Goal: Information Seeking & Learning: Check status

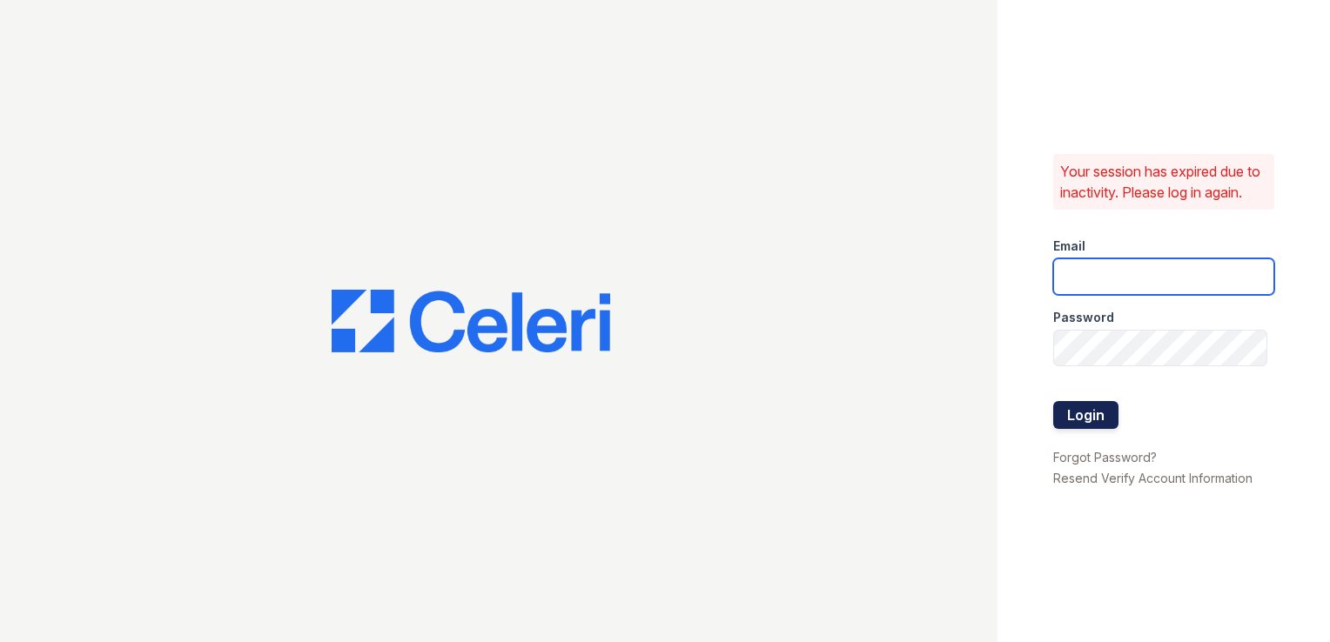
type input "[PERSON_NAME][EMAIL_ADDRESS][DOMAIN_NAME]"
click at [1074, 428] on button "Login" at bounding box center [1085, 415] width 65 height 28
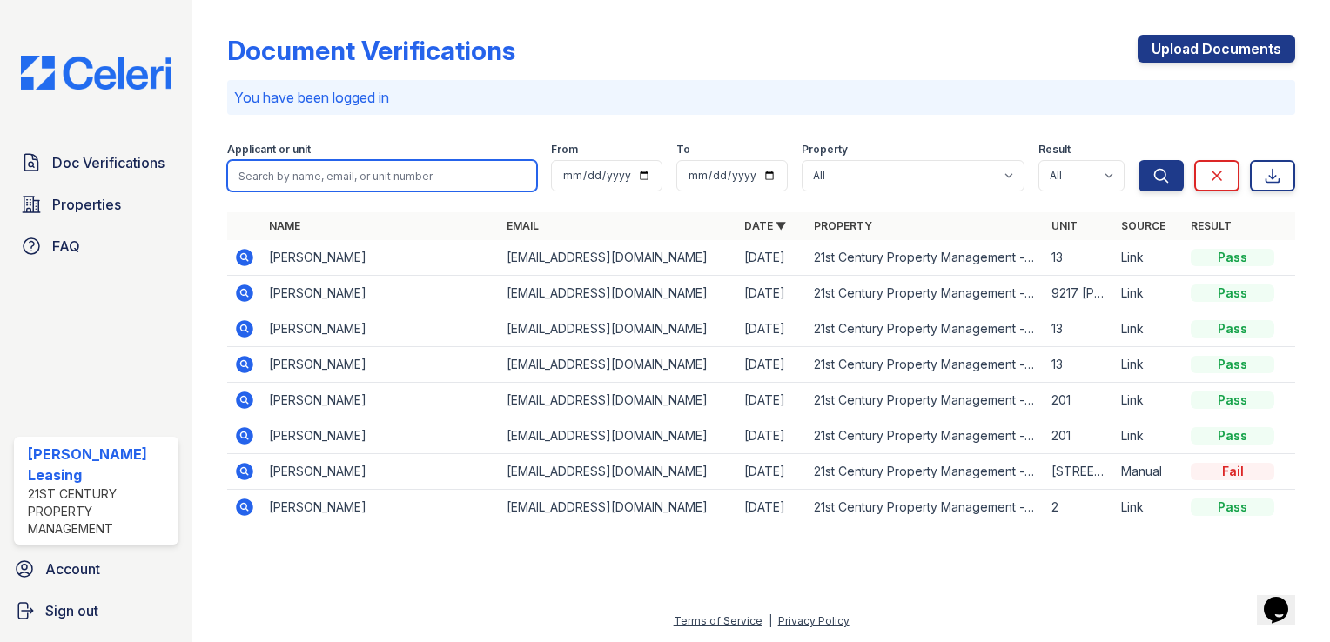
click at [393, 187] on input "search" at bounding box center [382, 175] width 310 height 31
type input "yiwei"
click at [1138, 160] on button "Search" at bounding box center [1160, 175] width 45 height 31
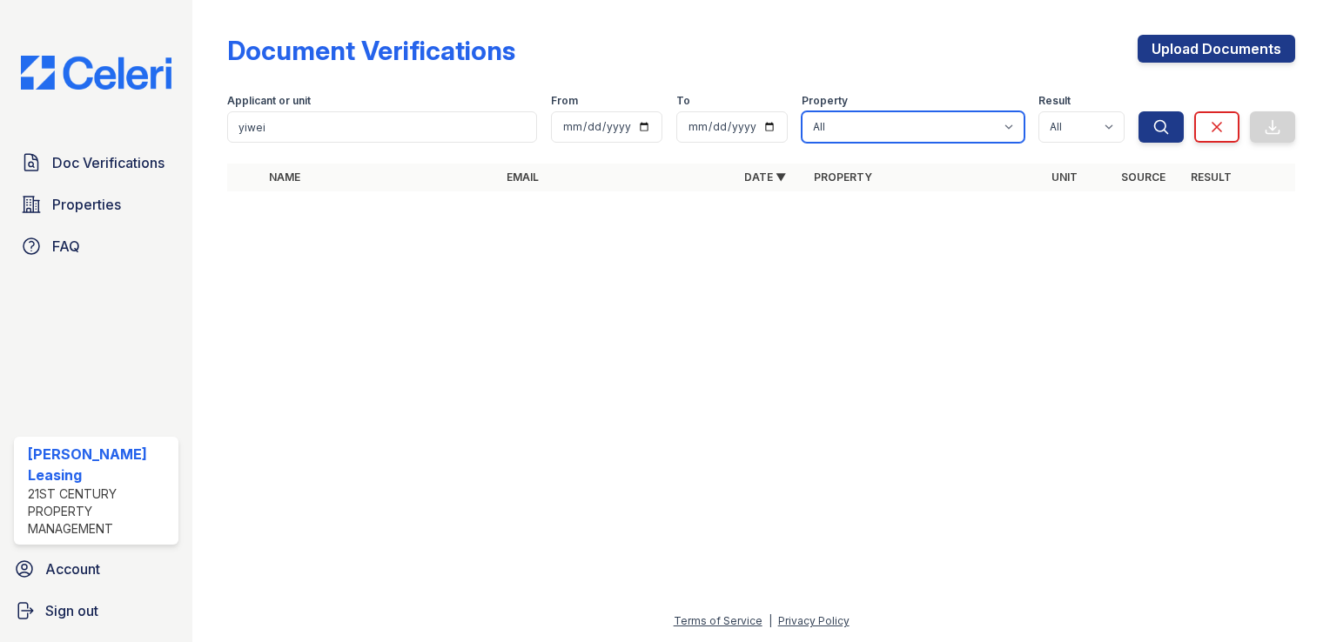
click at [951, 119] on select "All 21st Century Property Management - LA" at bounding box center [913, 126] width 223 height 31
click at [802, 111] on select "All 21st Century Property Management - LA" at bounding box center [913, 126] width 223 height 31
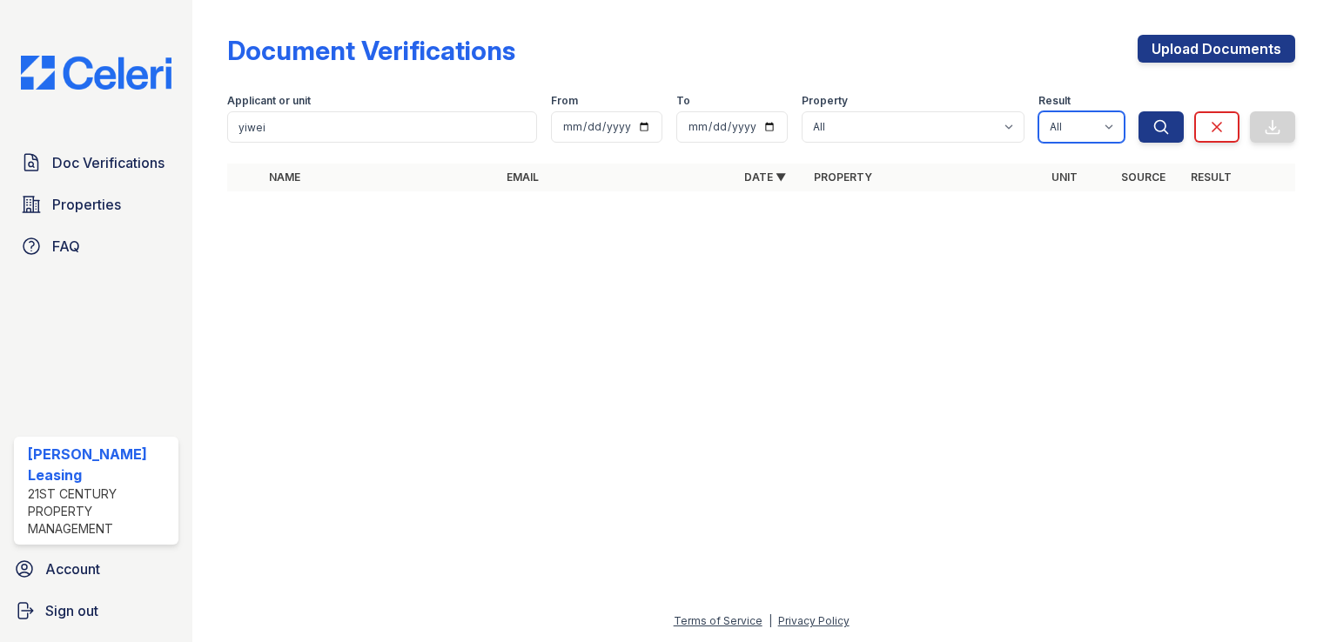
click at [1104, 127] on select "All Pass Caution Fail N/a" at bounding box center [1081, 126] width 86 height 31
